Goal: Task Accomplishment & Management: Manage account settings

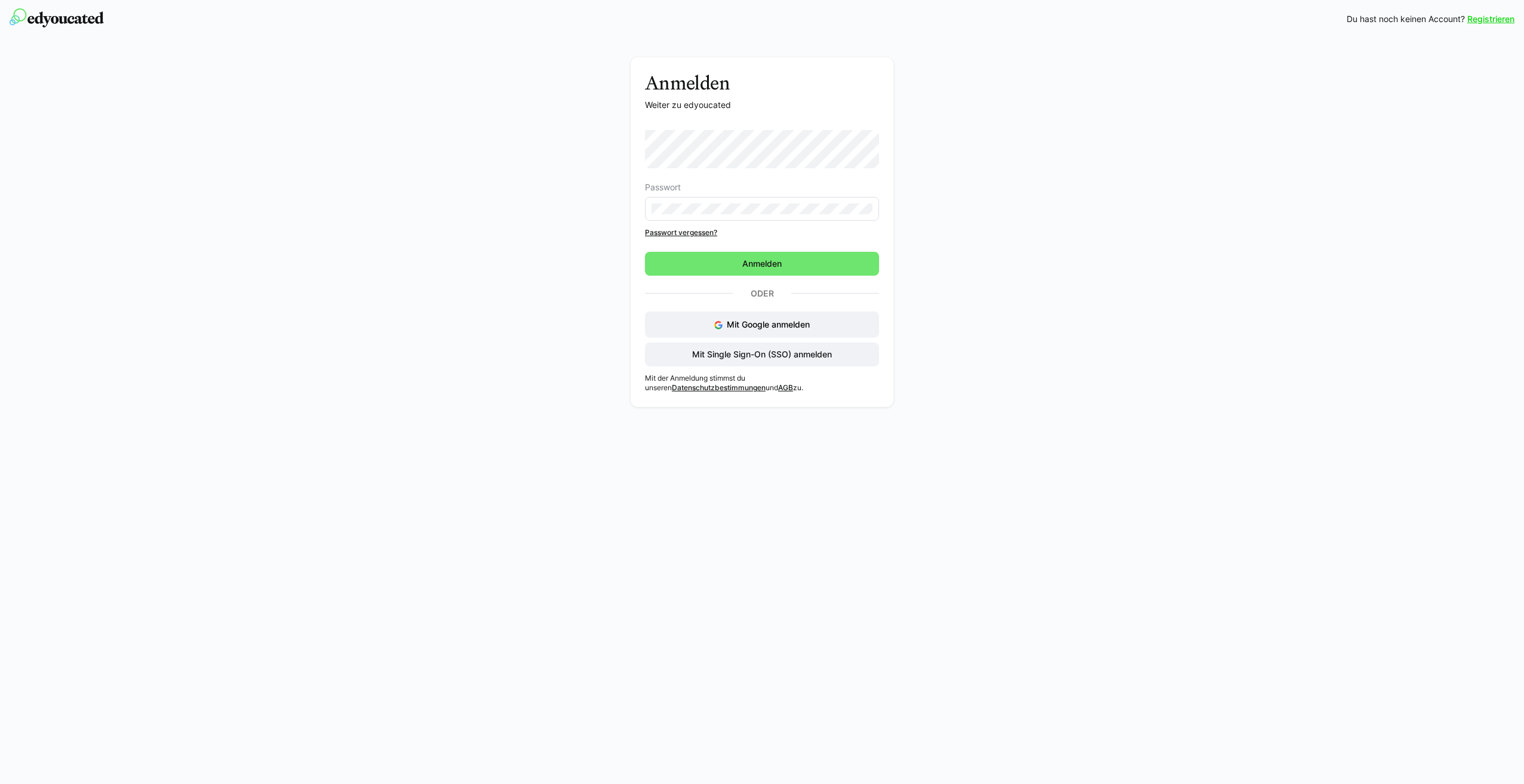
click at [514, 514] on div "Registrieren Du hast noch keinen Account? Registrieren Anmelden Weiter zu edyou…" at bounding box center [762, 392] width 1524 height 784
click at [731, 271] on span "Anmelden" at bounding box center [762, 264] width 234 height 24
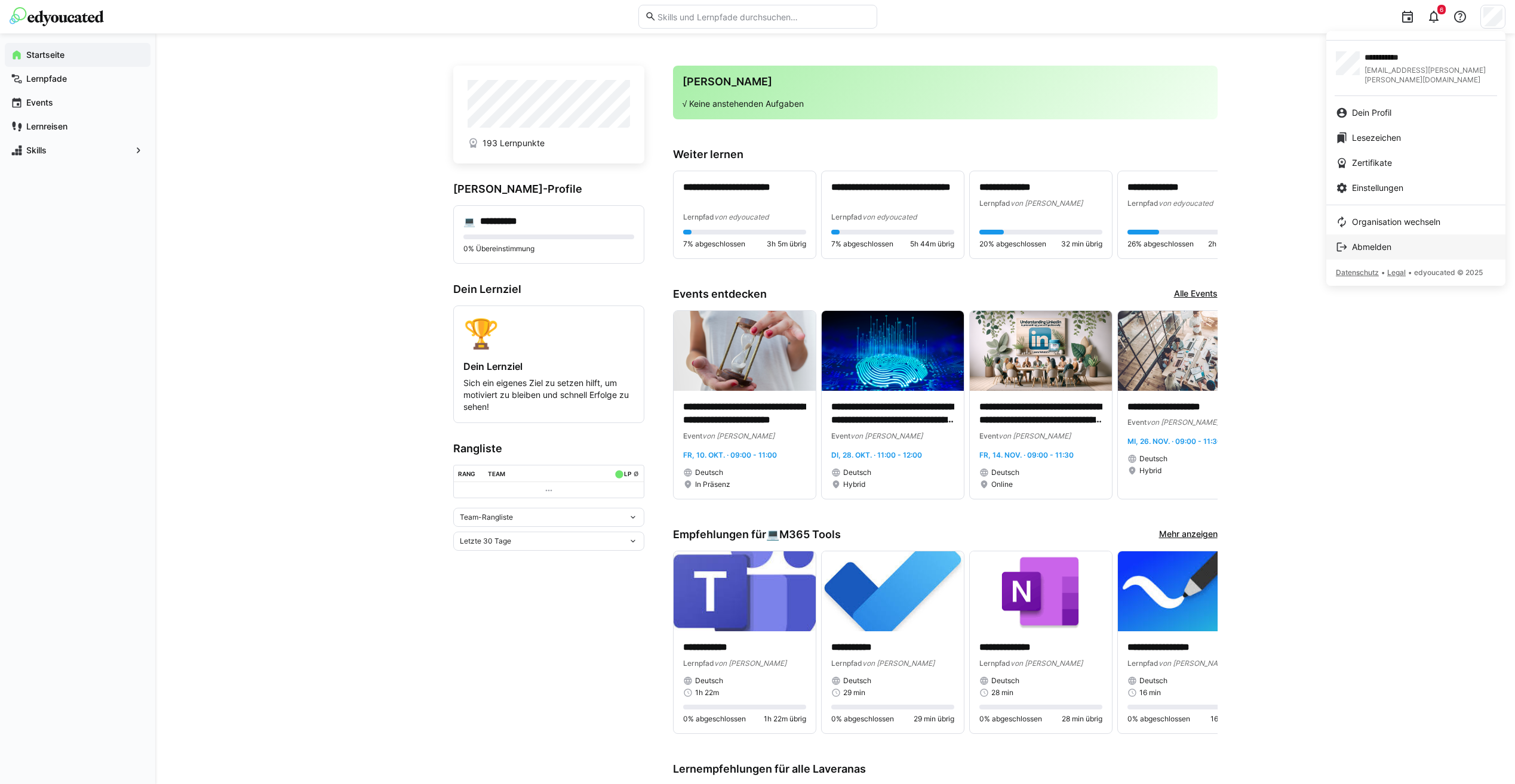
click at [1428, 241] on div "Abmelden" at bounding box center [1416, 247] width 160 height 12
